Goal: Book appointment/travel/reservation

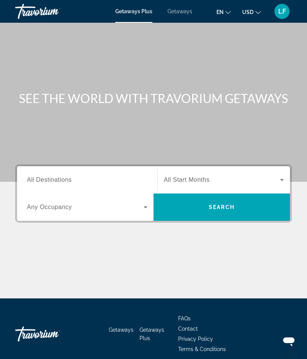
click at [37, 179] on span "All Destinations" at bounding box center [49, 179] width 45 height 6
click at [37, 179] on input "Destination All Destinations" at bounding box center [87, 180] width 120 height 9
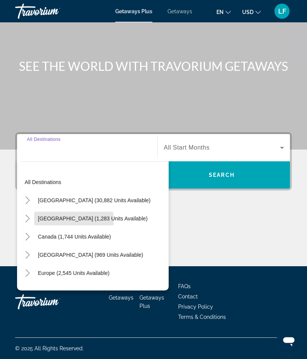
scroll to position [32, 0]
click at [38, 222] on span "Search widget" at bounding box center [92, 218] width 117 height 18
type input "**********"
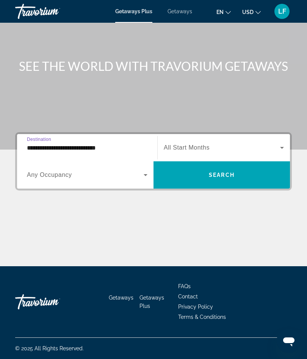
click at [48, 176] on span "Any Occupancy" at bounding box center [49, 174] width 45 height 6
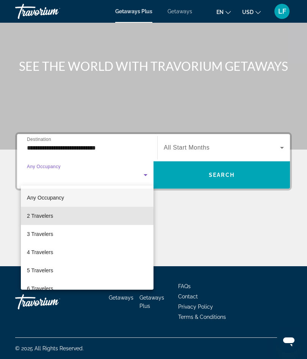
click at [34, 218] on span "2 Travelers" at bounding box center [40, 215] width 26 height 9
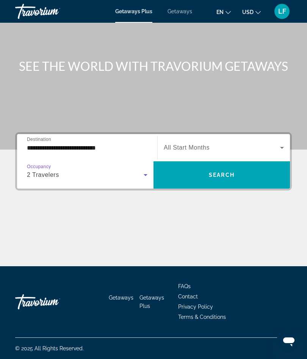
click at [176, 145] on span "All Start Months" at bounding box center [187, 147] width 46 height 6
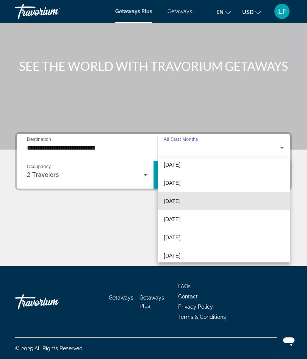
scroll to position [48, 0]
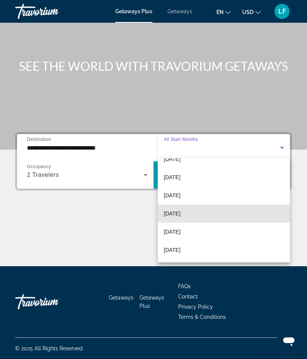
click at [174, 213] on span "[DATE]" at bounding box center [172, 213] width 17 height 9
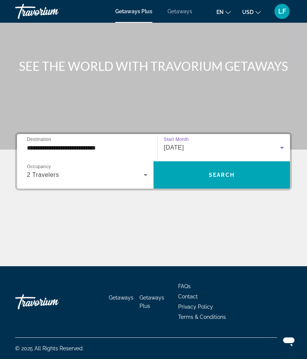
click at [189, 171] on span "Search widget" at bounding box center [221, 175] width 136 height 18
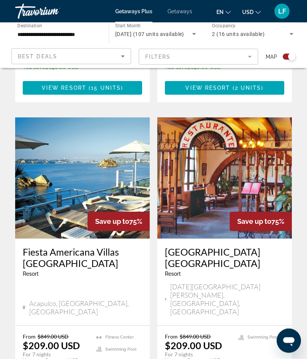
scroll to position [1607, 0]
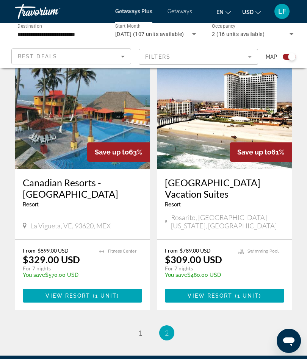
scroll to position [204, 0]
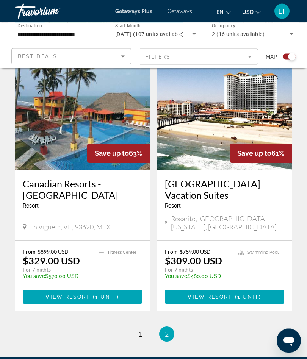
click at [212, 133] on img "Main content" at bounding box center [224, 110] width 134 height 121
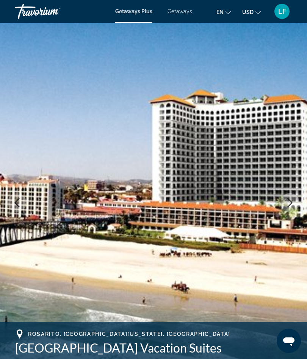
click at [287, 203] on icon "Next image" at bounding box center [289, 202] width 9 height 9
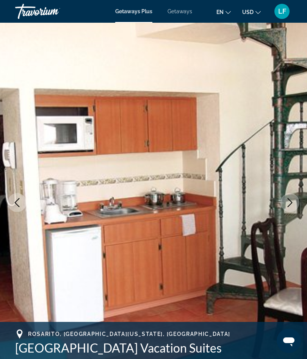
click at [287, 204] on icon "Next image" at bounding box center [289, 202] width 9 height 9
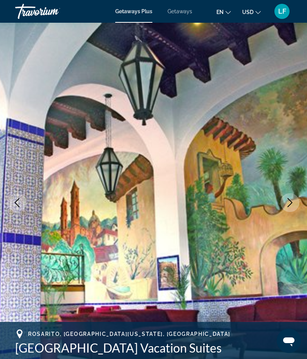
click at [286, 203] on icon "Next image" at bounding box center [289, 202] width 9 height 9
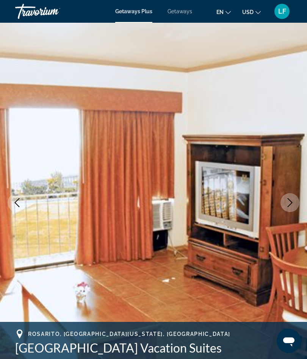
click at [283, 208] on button "Next image" at bounding box center [289, 202] width 19 height 19
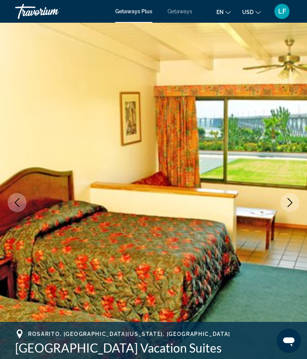
click at [285, 206] on icon "Next image" at bounding box center [289, 202] width 9 height 9
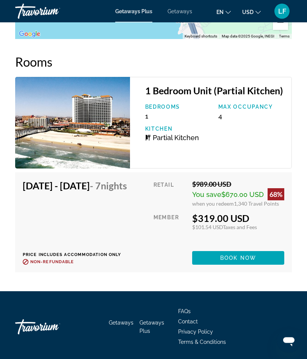
scroll to position [1467, 0]
